Goal: Task Accomplishment & Management: Manage account settings

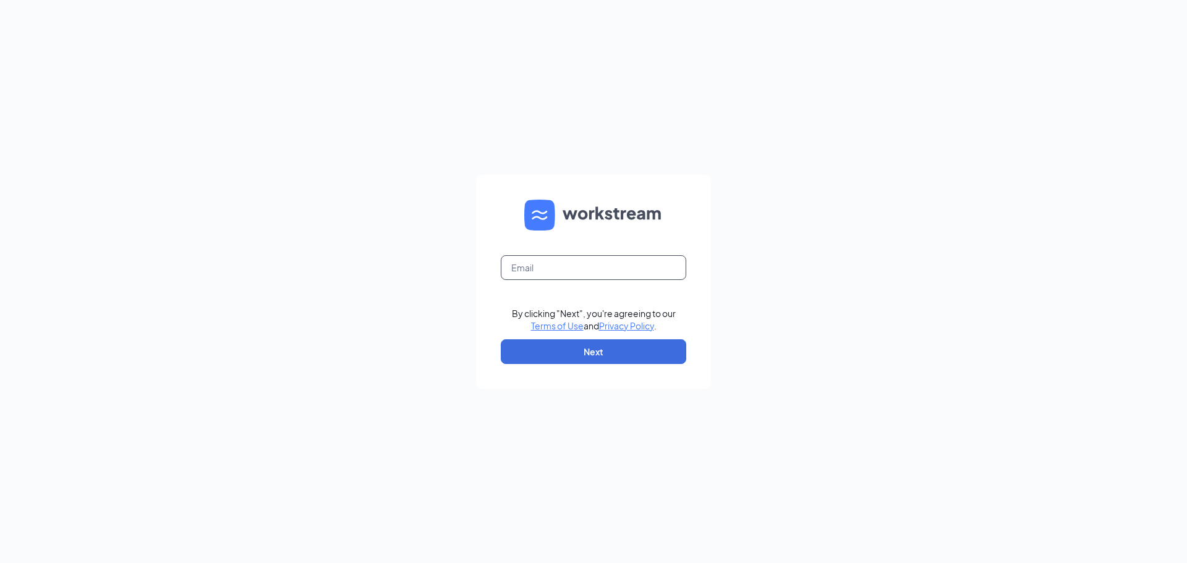
click at [591, 271] on input "text" at bounding box center [593, 267] width 185 height 25
type input "kdrago.jj@gmail.com"
click at [551, 351] on button "Next" at bounding box center [593, 351] width 185 height 25
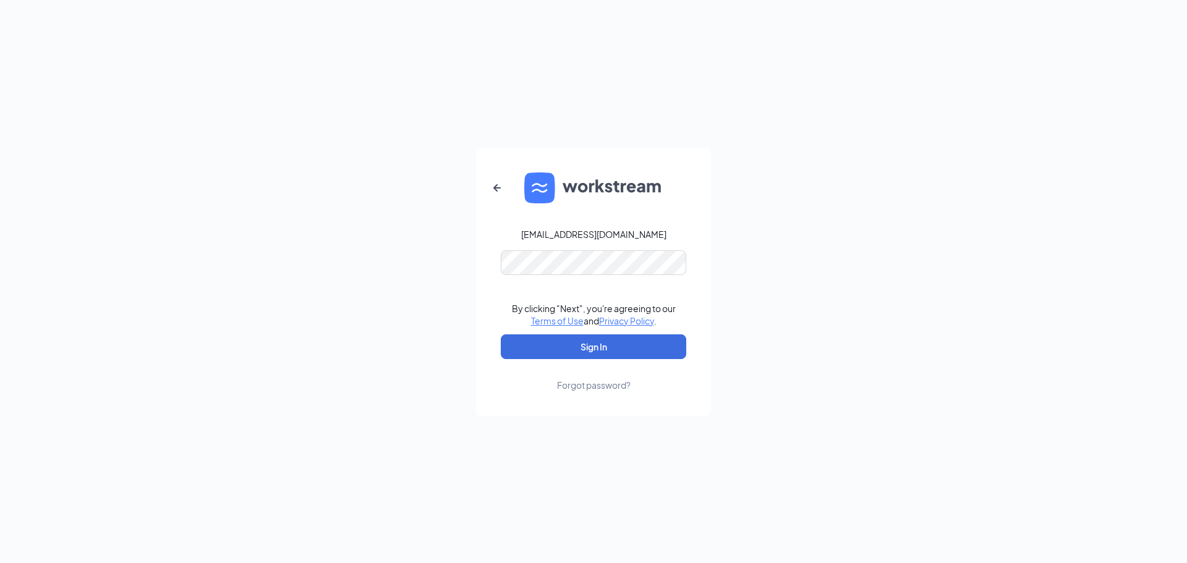
click at [554, 359] on form "kdrago.jj@gmail.com By clicking "Next", you're agreeing to our Terms of Use and…" at bounding box center [593, 282] width 235 height 268
click at [560, 349] on button "Sign In" at bounding box center [593, 346] width 185 height 25
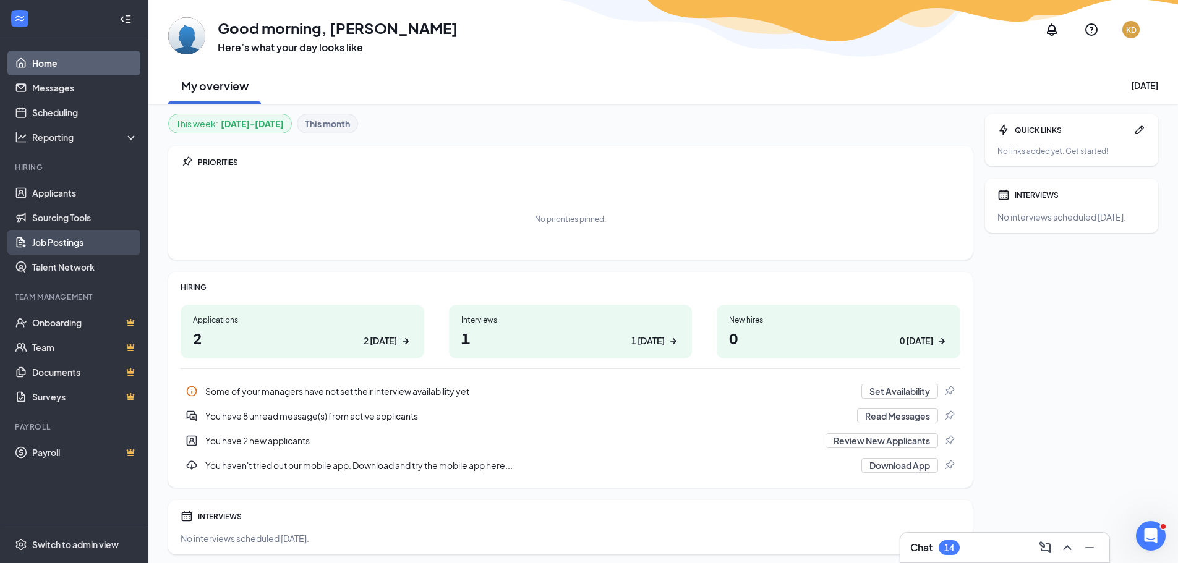
click at [57, 237] on link "Job Postings" at bounding box center [85, 242] width 106 height 25
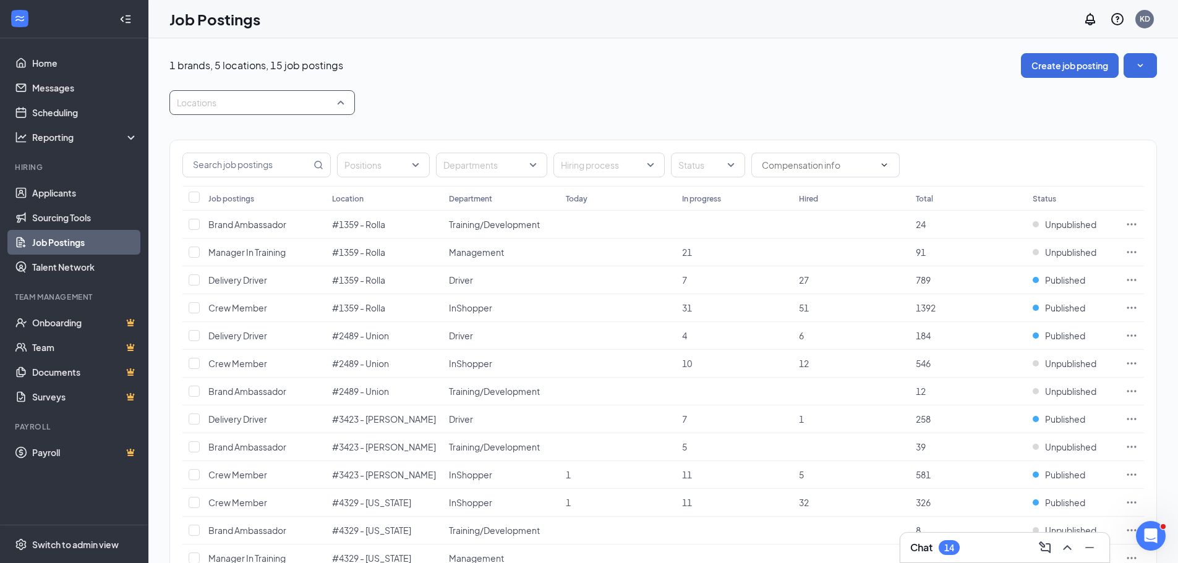
click at [286, 97] on div at bounding box center [255, 103] width 167 height 20
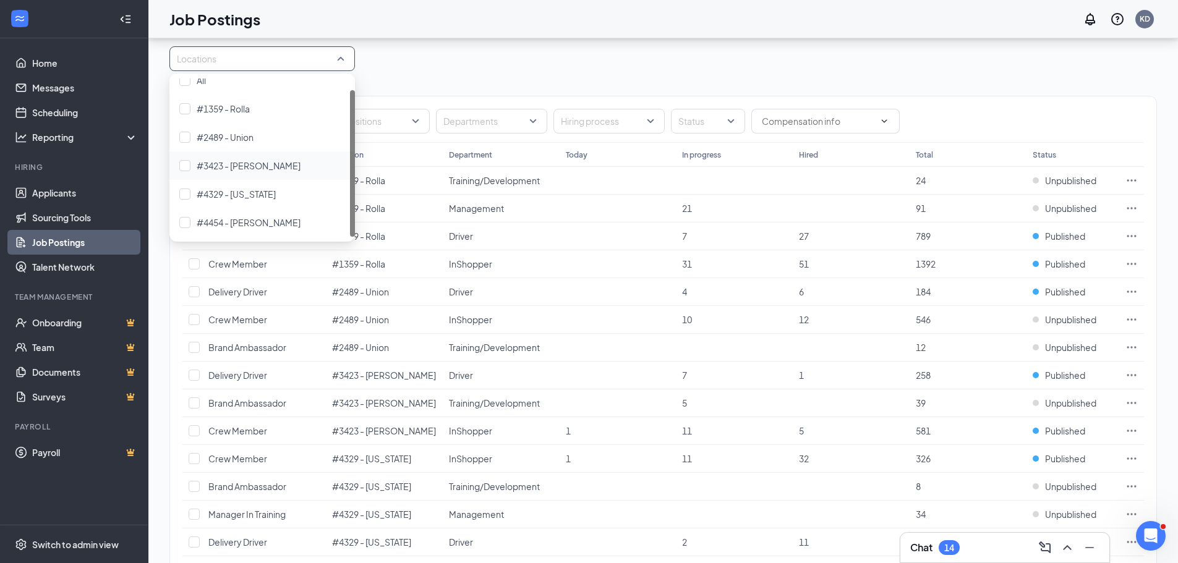
scroll to position [62, 0]
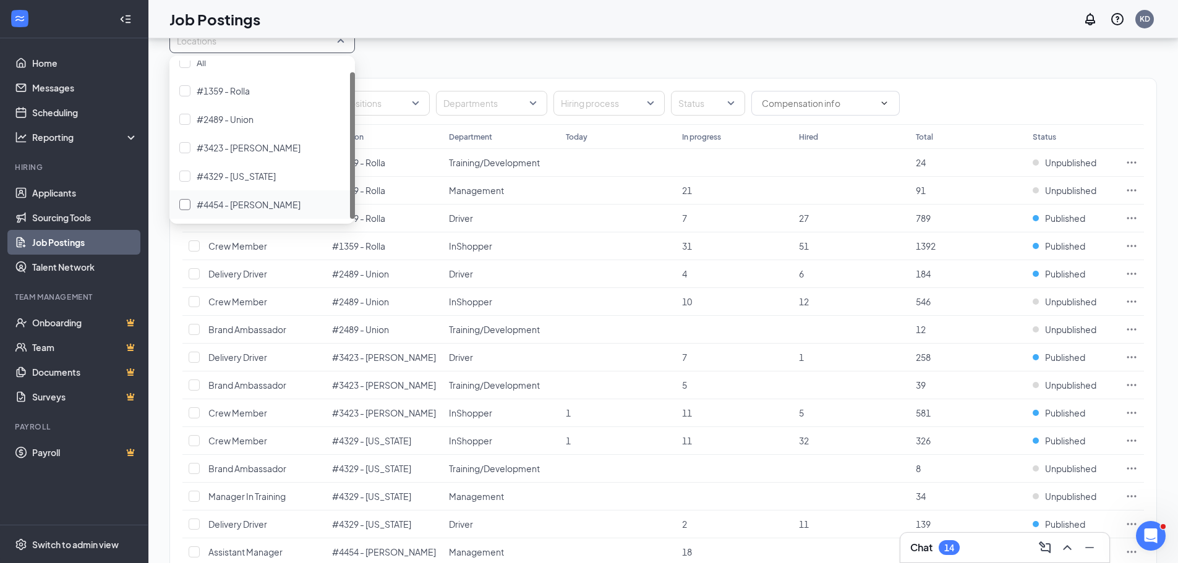
click at [288, 205] on div "#4454 - [PERSON_NAME]" at bounding box center [262, 205] width 166 height 14
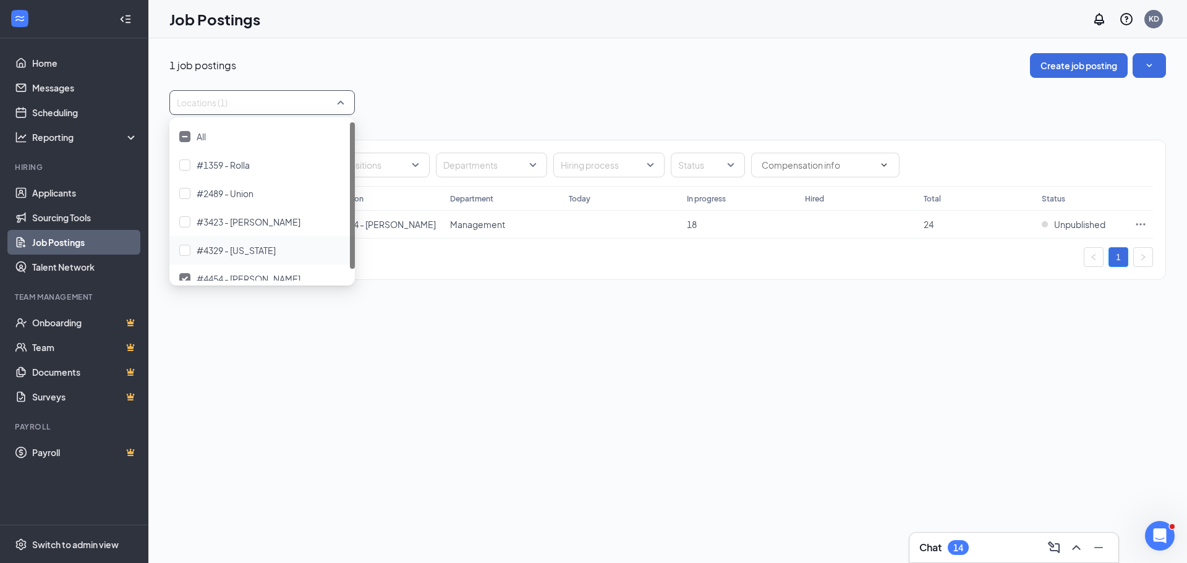
click at [456, 98] on div "Locations (1)" at bounding box center [667, 102] width 997 height 25
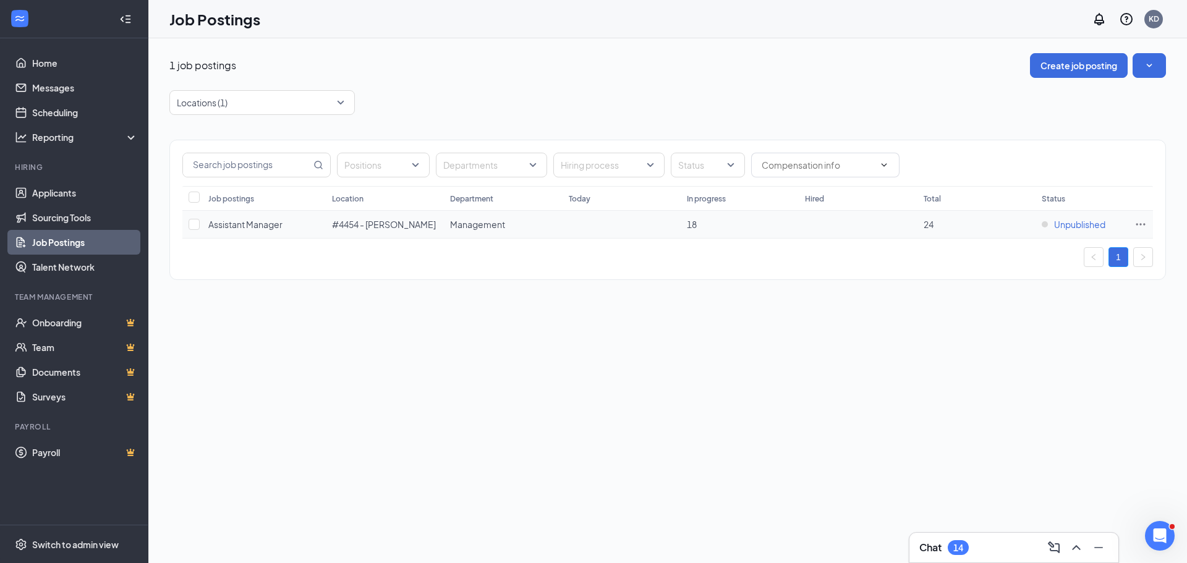
click at [1085, 219] on span "Unpublished" at bounding box center [1079, 224] width 51 height 12
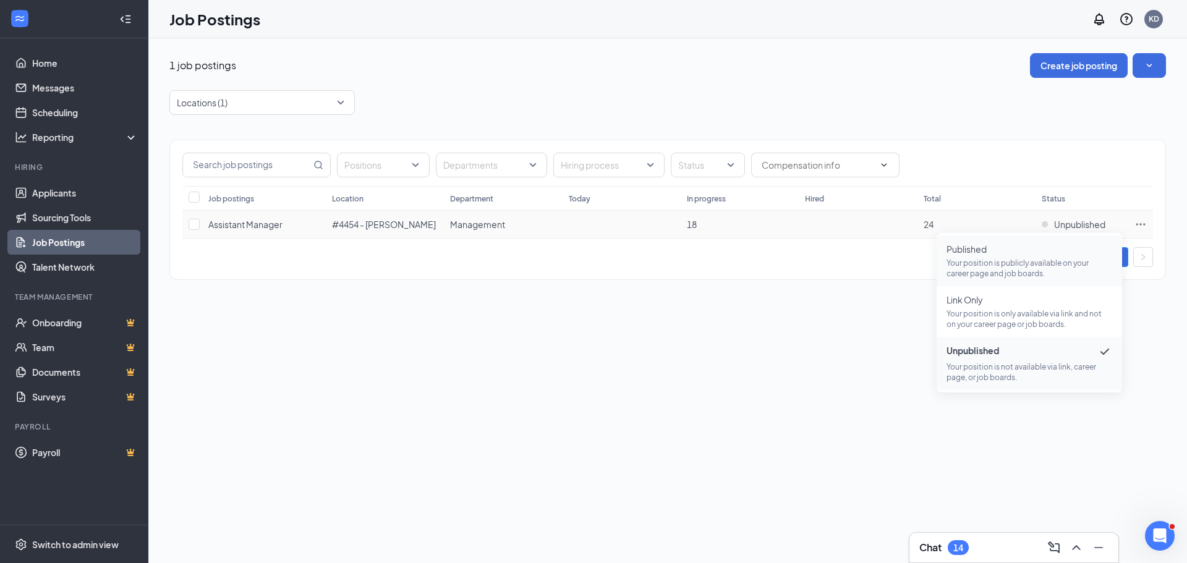
click at [1005, 256] on span "Published Your position is publicly available on your career page and job board…" at bounding box center [1030, 261] width 166 height 36
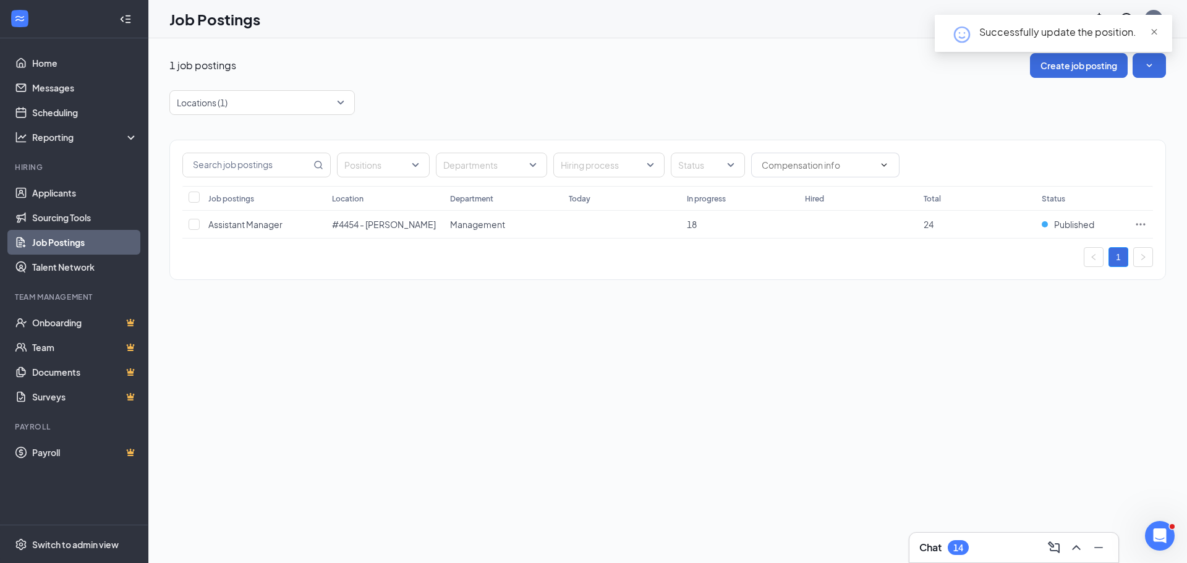
click at [1154, 30] on span "close" at bounding box center [1154, 32] width 9 height 9
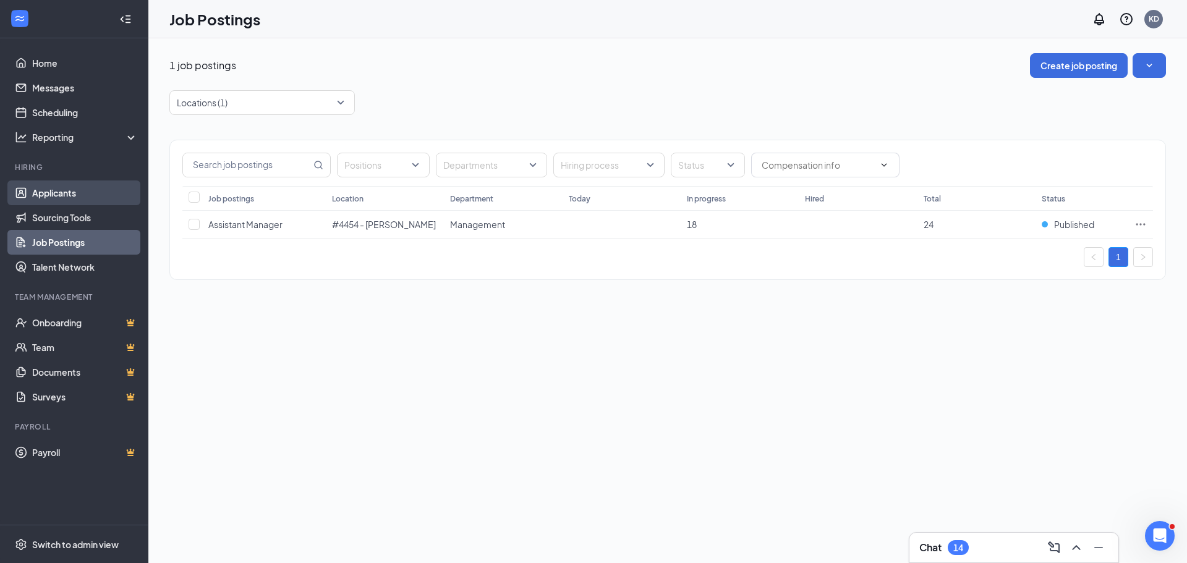
click at [72, 192] on link "Applicants" at bounding box center [85, 193] width 106 height 25
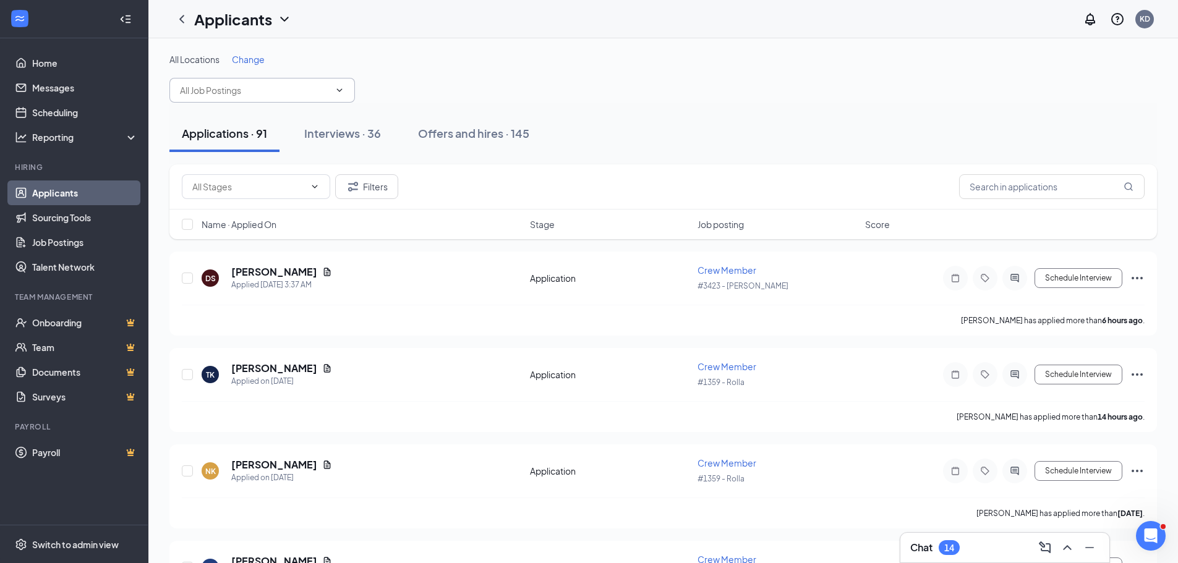
click at [331, 91] on span at bounding box center [261, 90] width 185 height 25
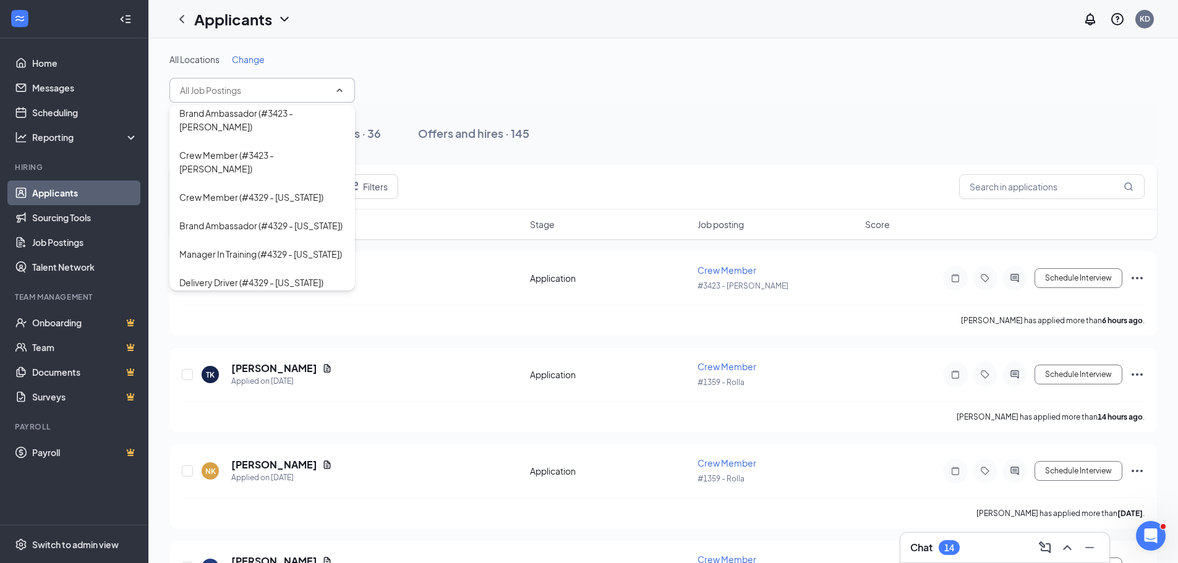
scroll to position [268, 0]
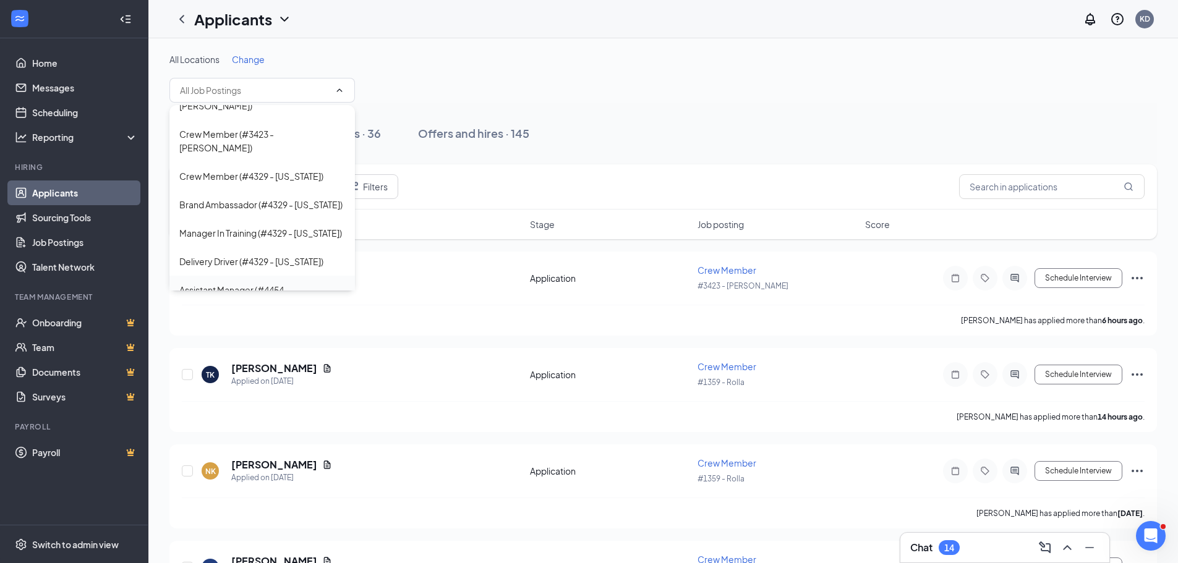
click at [283, 283] on div "Assistant Manager (#4454 - [PERSON_NAME])" at bounding box center [262, 296] width 166 height 27
type input "Assistant Manager (#4454 - [PERSON_NAME])"
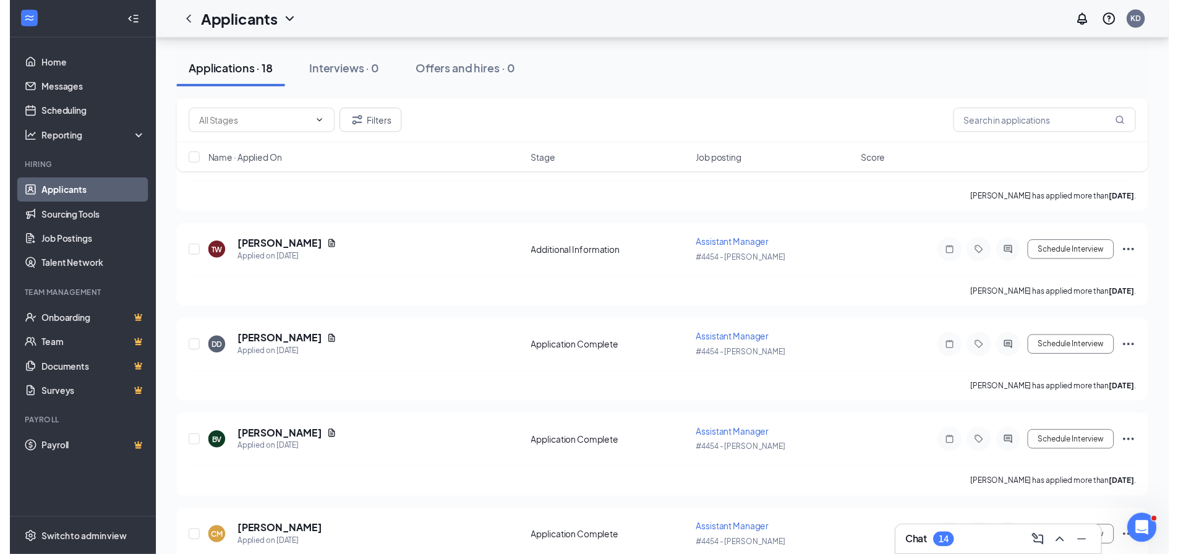
scroll to position [618, 0]
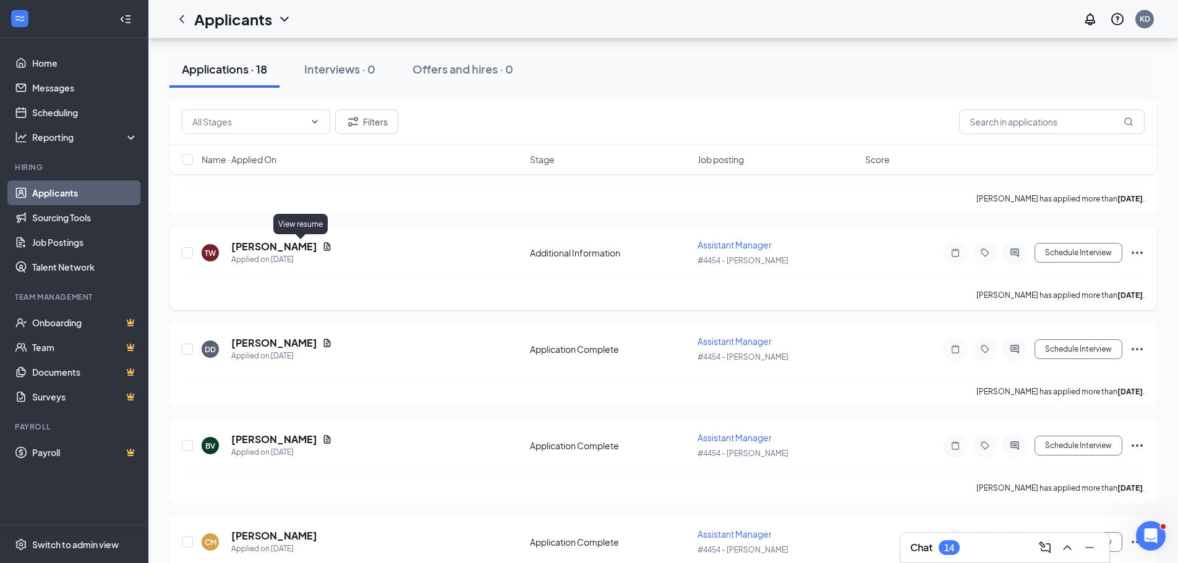
click at [324, 247] on icon "Document" at bounding box center [327, 246] width 7 height 8
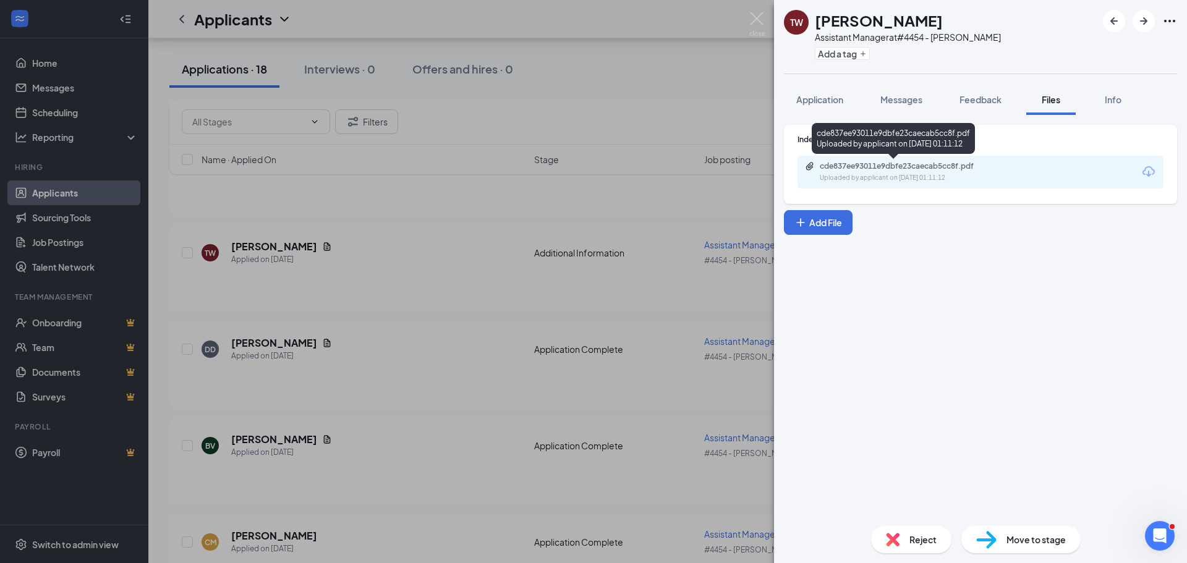
click at [913, 158] on div "cde837ee93011e9dbfe23caecab5cc8f.pdf Uploaded by applicant on [DATE] 01:11:12" at bounding box center [893, 141] width 163 height 36
click at [919, 171] on div "cde837ee93011e9dbfe23caecab5cc8f.pdf Uploaded by applicant on [DATE] 01:11:12" at bounding box center [905, 172] width 200 height 22
click at [885, 179] on div "Uploaded by applicant on [DATE] 01:11:12" at bounding box center [912, 178] width 185 height 10
drag, startPoint x: 757, startPoint y: 20, endPoint x: 932, endPoint y: 41, distance: 176.3
click at [758, 20] on img at bounding box center [756, 24] width 15 height 24
